Goal: Task Accomplishment & Management: Manage account settings

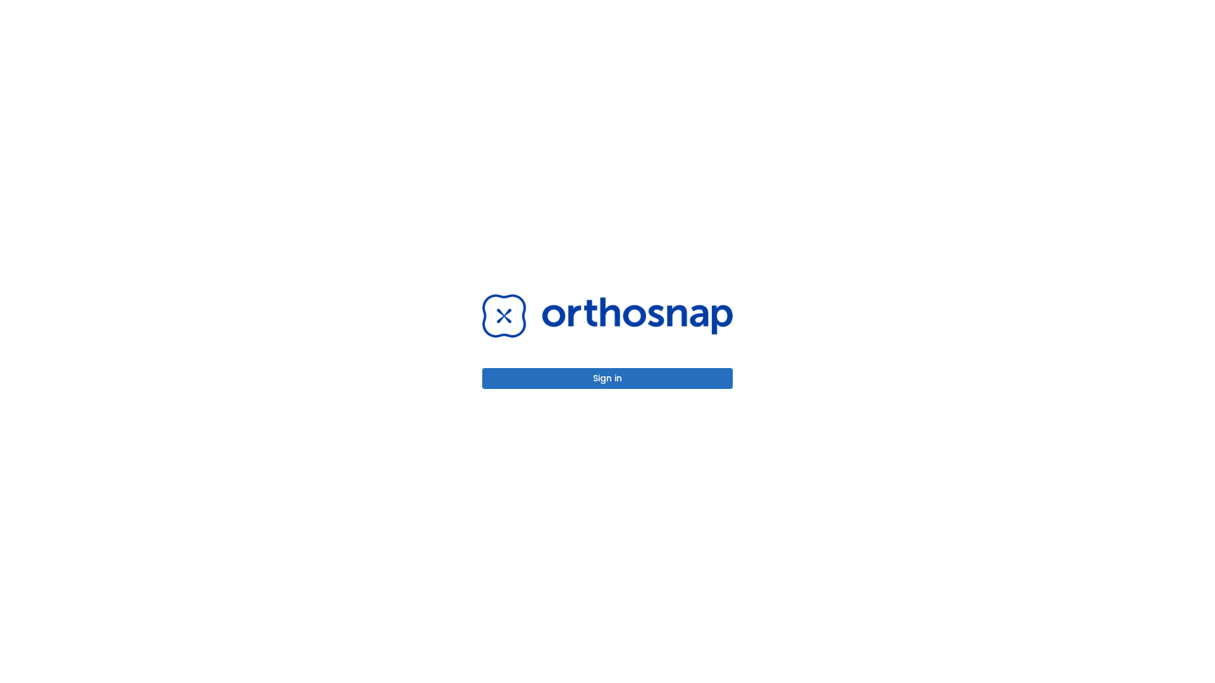
click at [607, 378] on button "Sign in" at bounding box center [607, 378] width 251 height 21
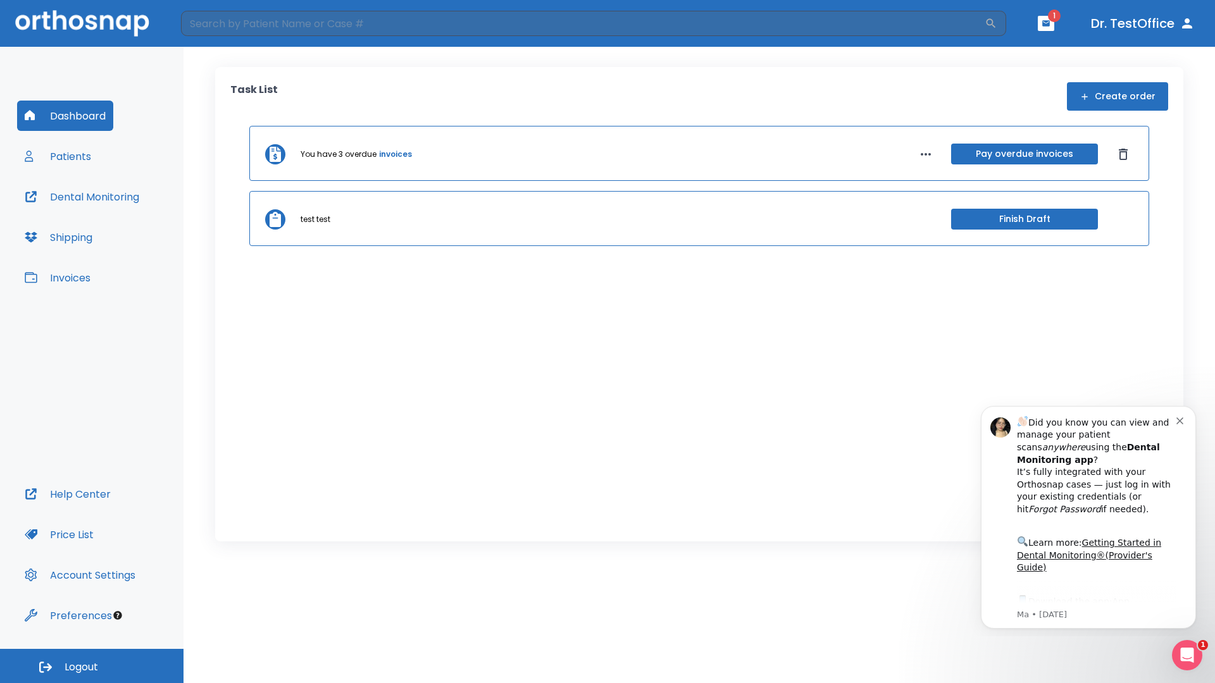
click at [92, 666] on span "Logout" at bounding box center [82, 668] width 34 height 14
